Goal: Information Seeking & Learning: Learn about a topic

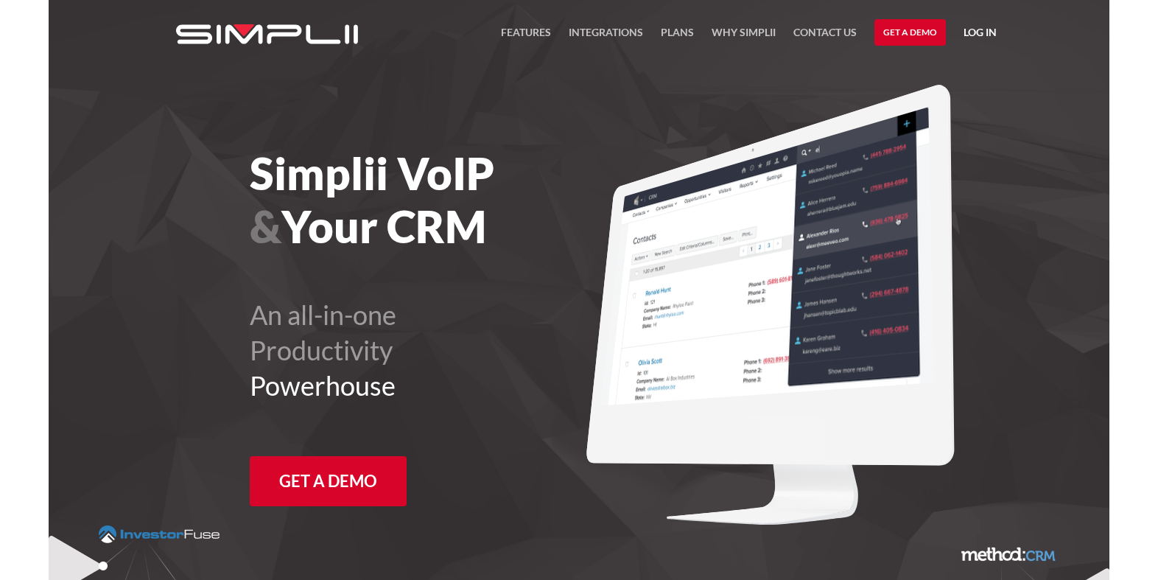
drag, startPoint x: 77, startPoint y: 281, endPoint x: 85, endPoint y: 280, distance: 8.1
click at [77, 281] on section "Simplii VoIP & Your CRM An all-in-one Productivity Powerhouse Get a Demo" at bounding box center [579, 487] width 1061 height 975
click at [519, 27] on link "FEATURES" at bounding box center [526, 36] width 50 height 25
